Goal: Task Accomplishment & Management: Manage account settings

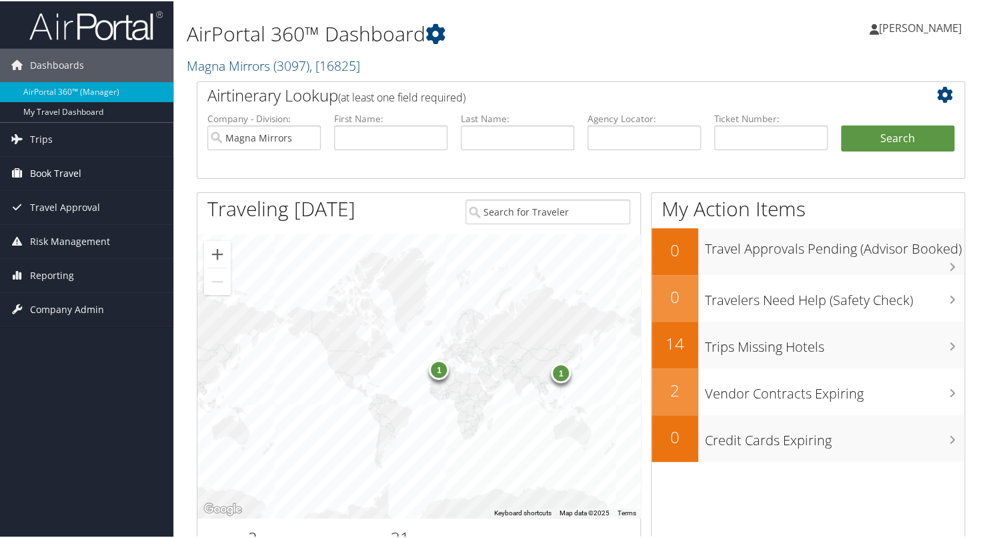
click at [53, 171] on span "Book Travel" at bounding box center [55, 171] width 51 height 33
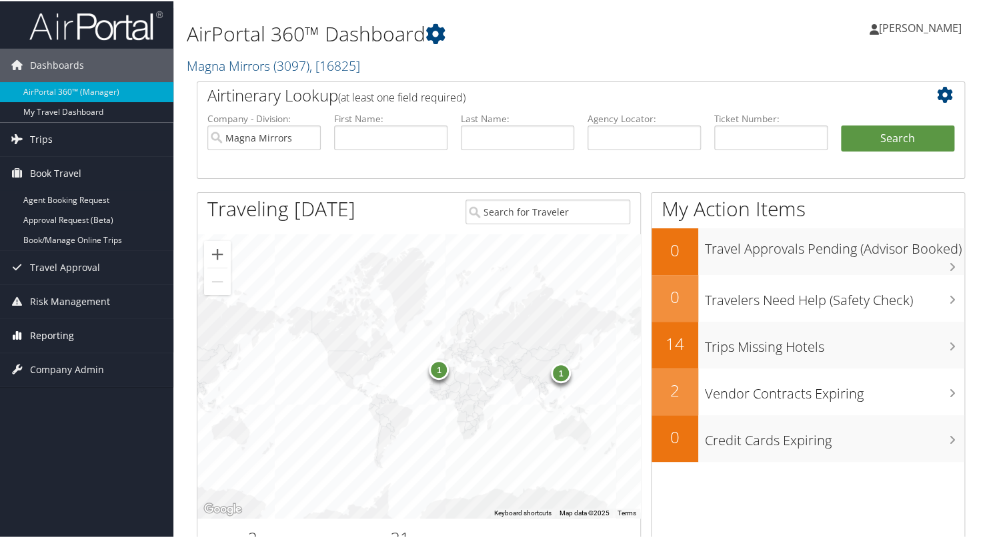
click at [51, 322] on span "Reporting" at bounding box center [52, 334] width 44 height 33
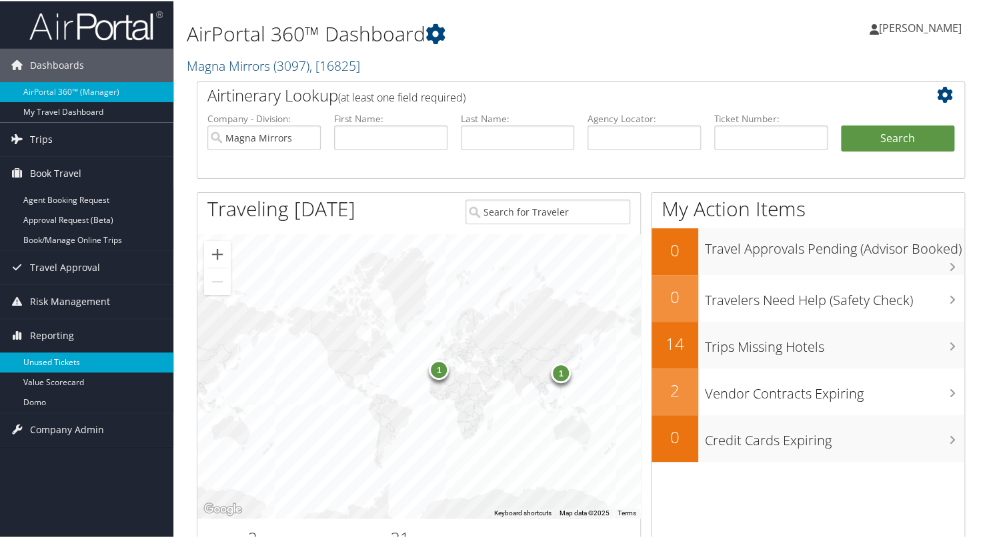
click at [51, 368] on link "Unused Tickets" at bounding box center [86, 361] width 173 height 20
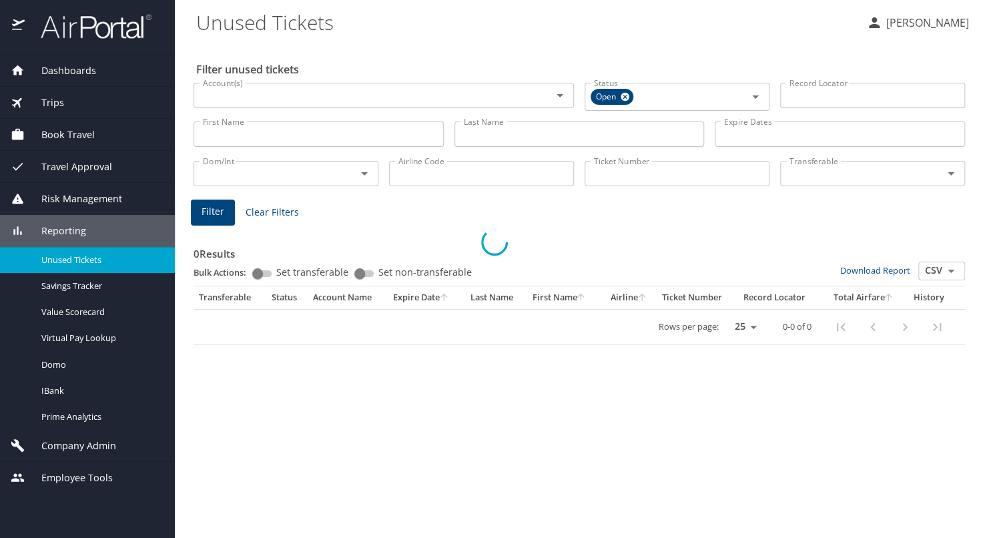
select select "US"
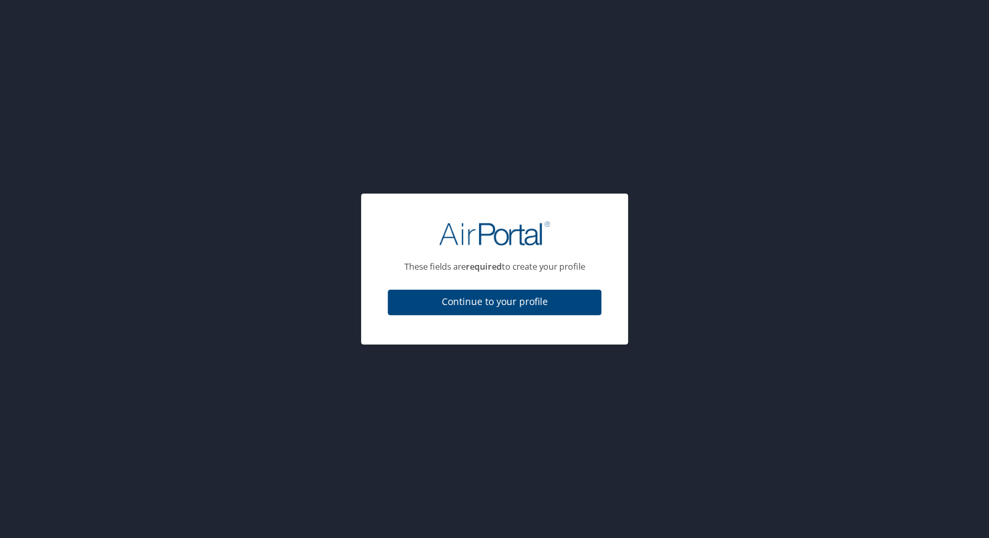
click at [480, 308] on span "Continue to your profile" at bounding box center [494, 302] width 192 height 17
select select "US"
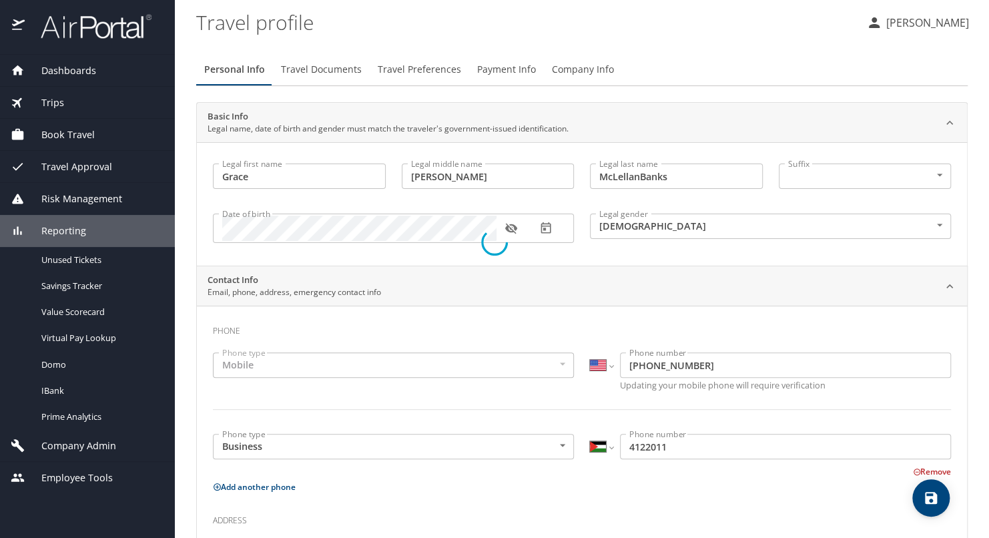
select select "US"
select select "PS"
click at [327, 74] on span "Travel Documents" at bounding box center [321, 69] width 81 height 17
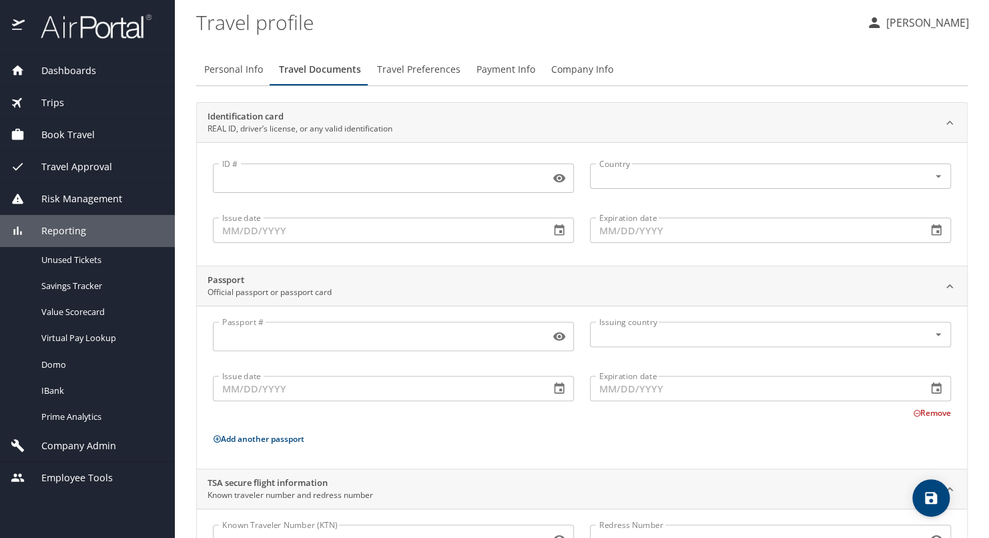
drag, startPoint x: 64, startPoint y: 137, endPoint x: 328, endPoint y: 145, distance: 263.6
click at [317, 140] on div "Dashboards AirPortal 360™ Manager My Travel Dashboard Trips Airtinerary® Lookup…" at bounding box center [494, 269] width 989 height 538
click at [86, 261] on span "Unused Tickets" at bounding box center [99, 259] width 117 height 13
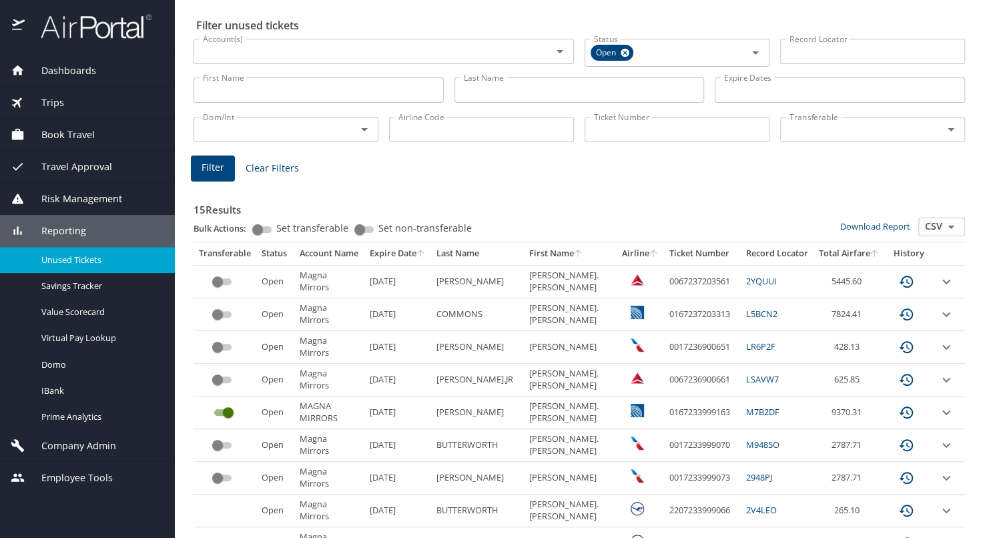
scroll to position [67, 0]
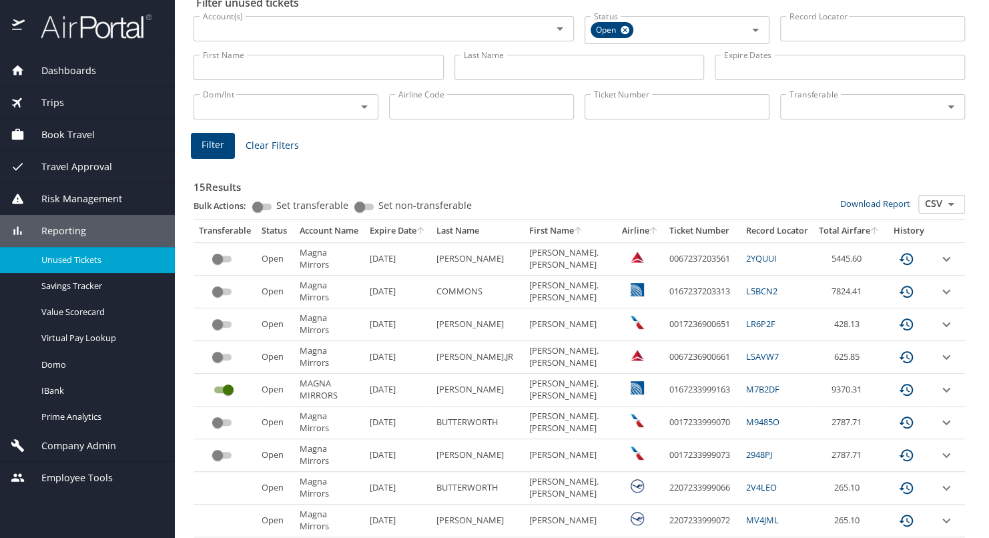
click at [424, 232] on icon "sort" at bounding box center [419, 229] width 7 height 7
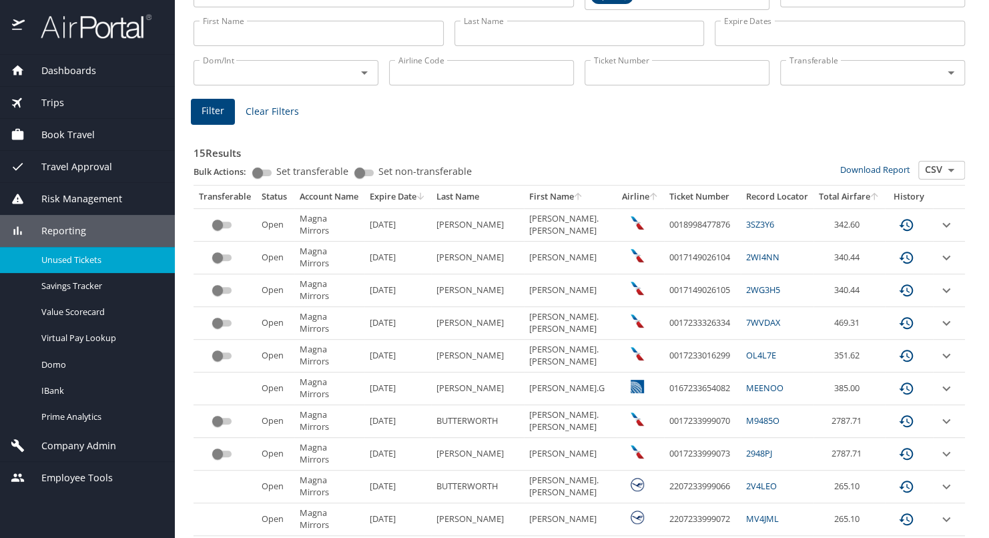
scroll to position [99, 0]
click at [847, 176] on div "Download Report" at bounding box center [876, 171] width 73 height 19
click at [849, 173] on link "Download Report" at bounding box center [875, 171] width 70 height 12
